Goal: Information Seeking & Learning: Learn about a topic

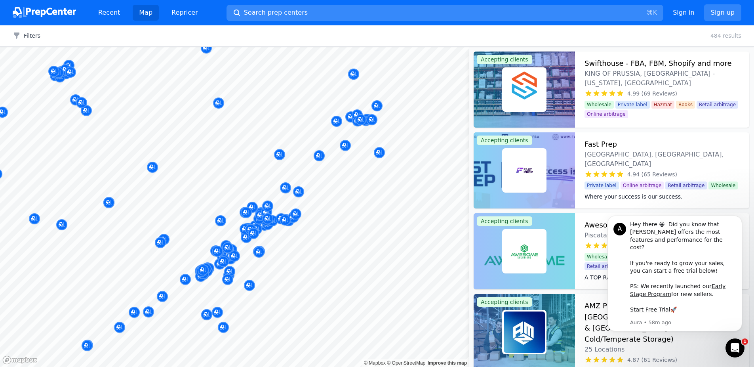
click at [278, 13] on span "Search prep centers" at bounding box center [276, 13] width 64 height 10
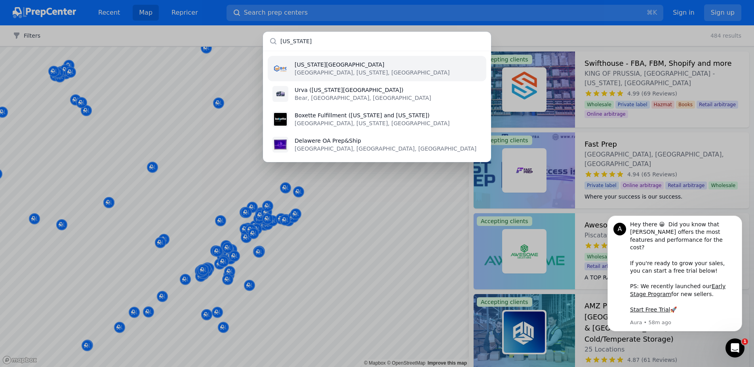
type input "[US_STATE]"
click at [344, 71] on p "[GEOGRAPHIC_DATA], [US_STATE], [GEOGRAPHIC_DATA]" at bounding box center [372, 73] width 155 height 8
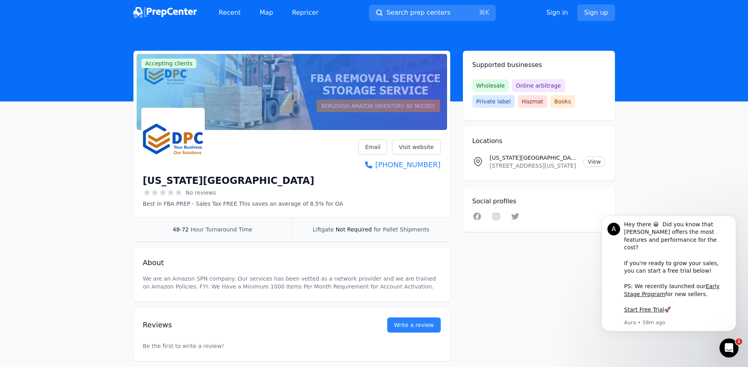
click at [181, 181] on h1 "[US_STATE][GEOGRAPHIC_DATA]" at bounding box center [228, 180] width 171 height 13
click at [419, 149] on link "Visit website" at bounding box center [416, 146] width 49 height 15
click at [411, 10] on span "Search prep centers" at bounding box center [418, 13] width 64 height 10
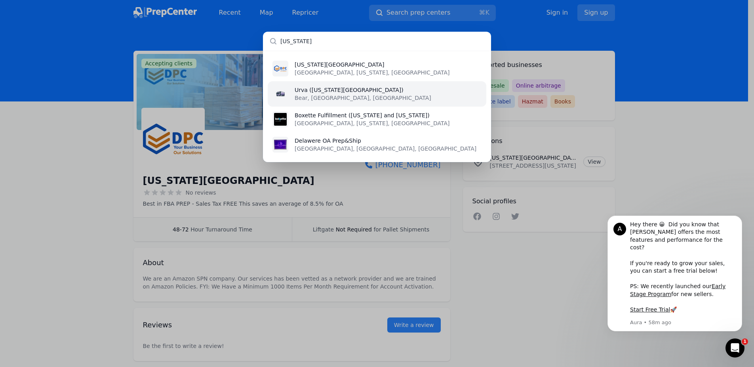
type input "[US_STATE]"
click at [288, 94] on div at bounding box center [280, 94] width 16 height 16
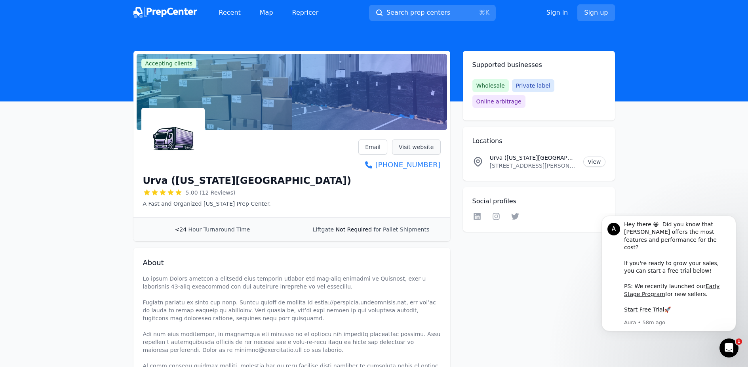
click at [420, 147] on link "Visit website" at bounding box center [416, 146] width 49 height 15
click at [378, 16] on icon "button" at bounding box center [379, 13] width 8 height 8
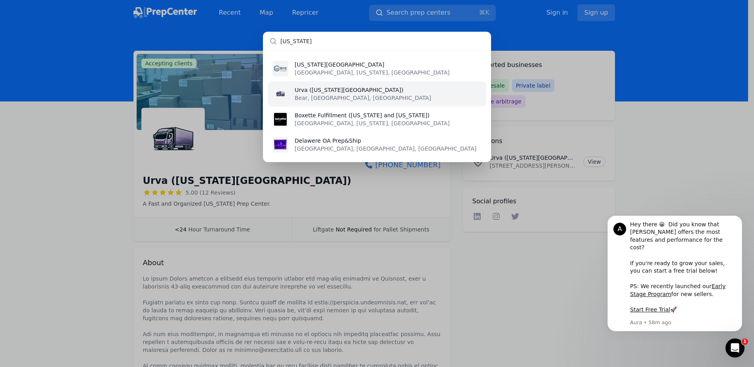
type input "[US_STATE]"
click at [363, 111] on p "Boxette Fulfillment ([US_STATE] and [US_STATE])" at bounding box center [372, 115] width 155 height 8
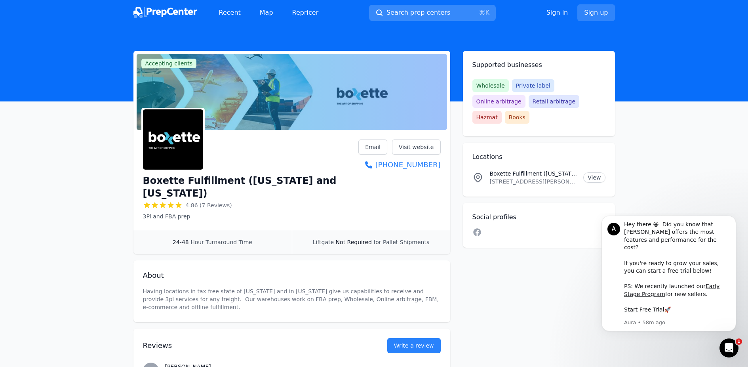
click at [402, 8] on span "Search prep centers" at bounding box center [418, 13] width 64 height 10
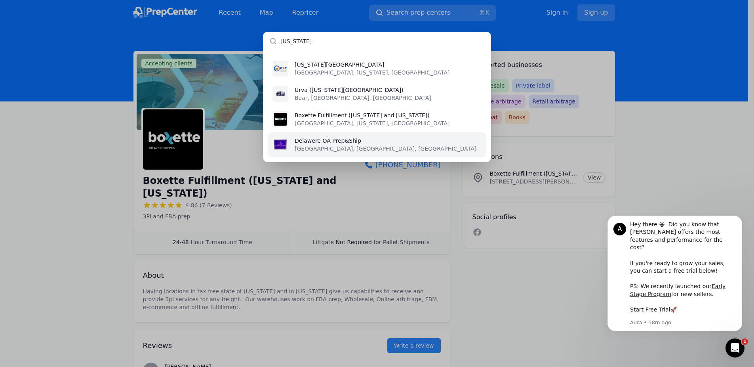
type input "[US_STATE]"
drag, startPoint x: 365, startPoint y: 148, endPoint x: 405, endPoint y: 110, distance: 54.3
click at [365, 148] on li "Delawere OA Prep&Ship [GEOGRAPHIC_DATA], [GEOGRAPHIC_DATA], [GEOGRAPHIC_DATA]" at bounding box center [377, 144] width 219 height 25
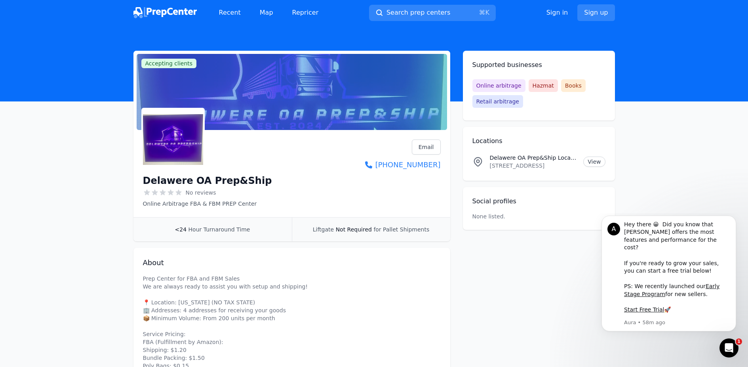
click at [162, 185] on h1 "Delawere OA Prep&Ship" at bounding box center [207, 180] width 129 height 13
click at [116, 151] on main "Accepting clients Claim business Delawere OA Prep&Ship No reviews Online Arbitr…" at bounding box center [374, 313] width 748 height 524
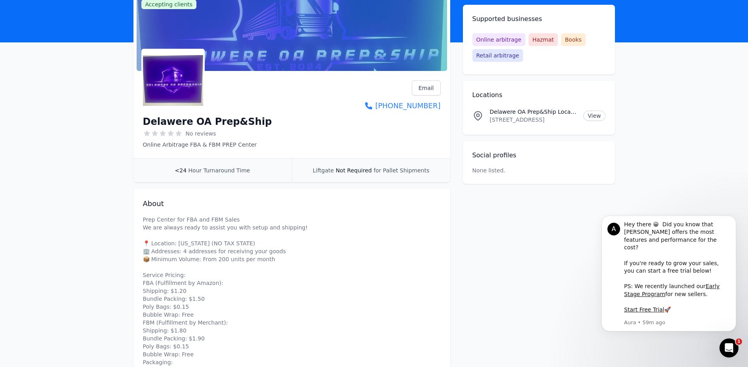
scroll to position [73, 0]
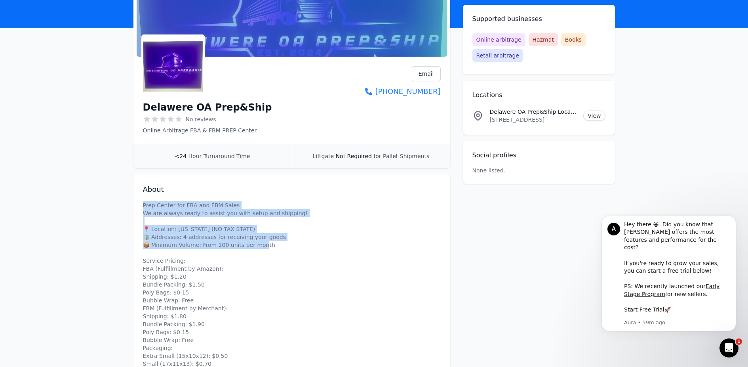
drag, startPoint x: 143, startPoint y: 203, endPoint x: 327, endPoint y: 247, distance: 190.0
click at [329, 247] on p "Prep Center for FBA and FBM Sales We are always ready to assist you with setup …" at bounding box center [292, 316] width 298 height 230
click at [294, 244] on p "Prep Center for FBA and FBM Sales We are always ready to assist you with setup …" at bounding box center [292, 316] width 298 height 230
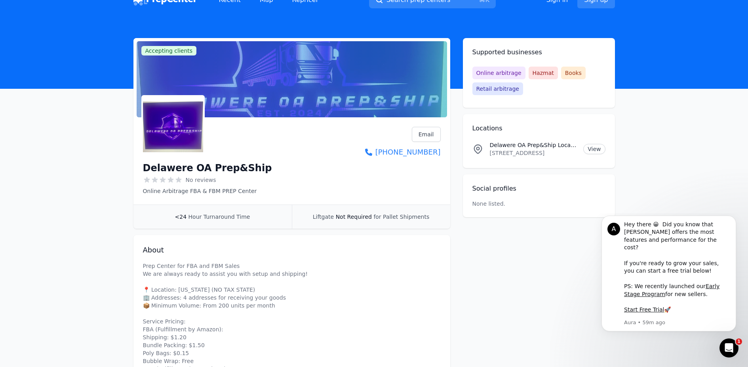
scroll to position [0, 0]
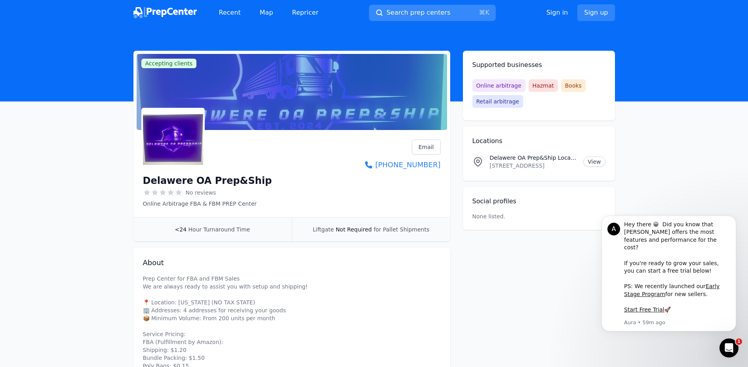
click at [393, 16] on span "Search prep centers" at bounding box center [418, 13] width 64 height 10
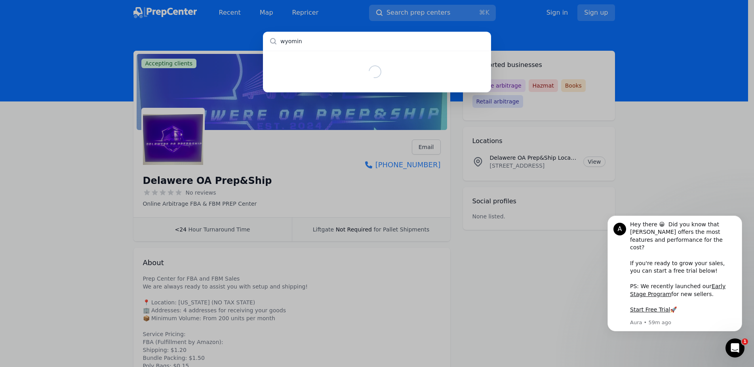
type input "[US_STATE]"
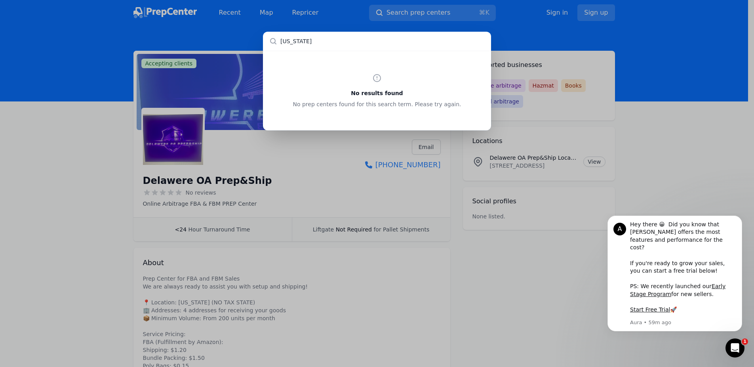
click at [329, 37] on input "[US_STATE]" at bounding box center [377, 41] width 228 height 19
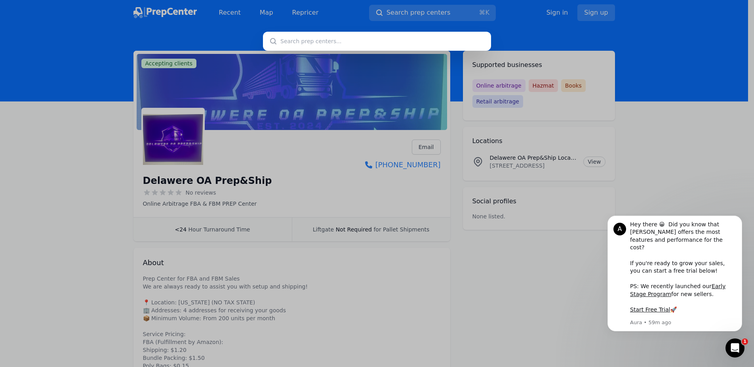
click at [110, 59] on div at bounding box center [377, 183] width 754 height 367
